Goal: Download file/media

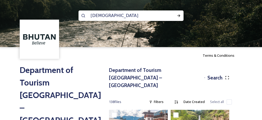
type input "monks"
click at [179, 14] on icon at bounding box center [179, 16] width 4 height 4
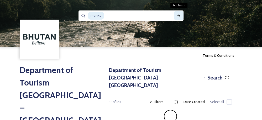
click at [178, 16] on icon at bounding box center [179, 16] width 4 height 4
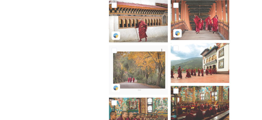
scroll to position [240, 0]
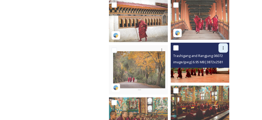
click at [222, 46] on icon at bounding box center [223, 48] width 4 height 4
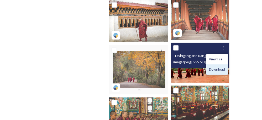
click at [213, 67] on span "Download" at bounding box center [217, 69] width 16 height 5
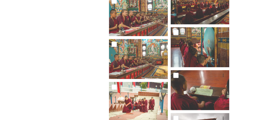
scroll to position [342, 0]
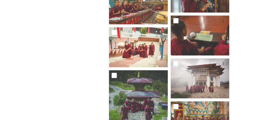
scroll to position [397, 0]
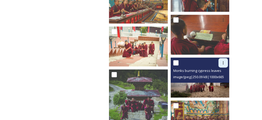
click at [222, 61] on icon at bounding box center [223, 63] width 4 height 4
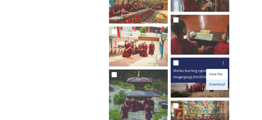
click at [216, 82] on span "Download" at bounding box center [217, 84] width 16 height 5
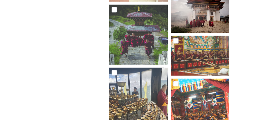
click at [241, 93] on div "Department of Tourism [GEOGRAPHIC_DATA] – Brand Centre Search 31 file s Filters…" at bounding box center [170, 75] width 144 height 946
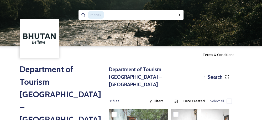
scroll to position [0, 0]
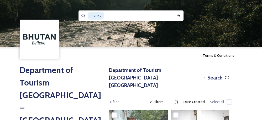
click at [151, 15] on input at bounding box center [136, 16] width 64 height 12
type input "m"
